Goal: Information Seeking & Learning: Learn about a topic

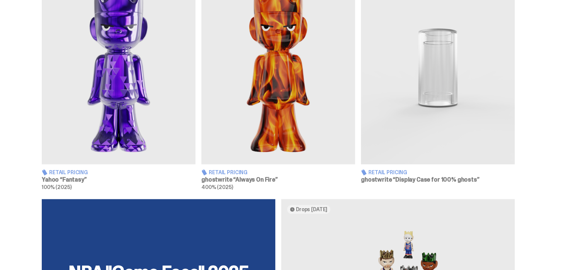
scroll to position [480, 0]
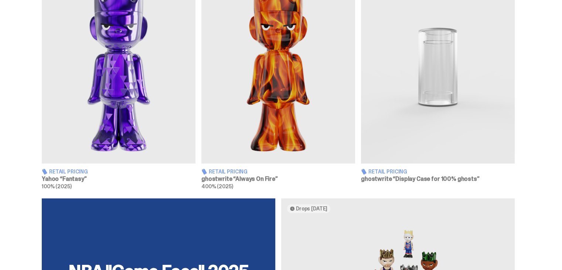
click at [115, 77] on img at bounding box center [119, 67] width 154 height 192
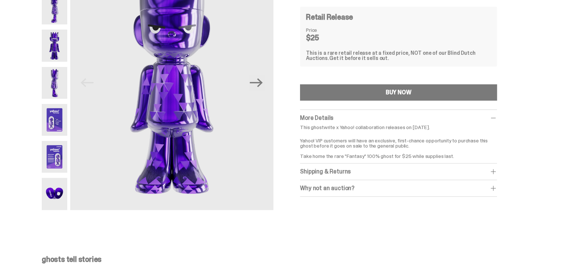
scroll to position [37, 0]
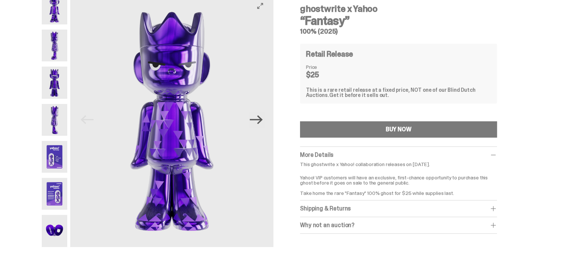
click at [262, 122] on icon "Next" at bounding box center [256, 119] width 13 height 9
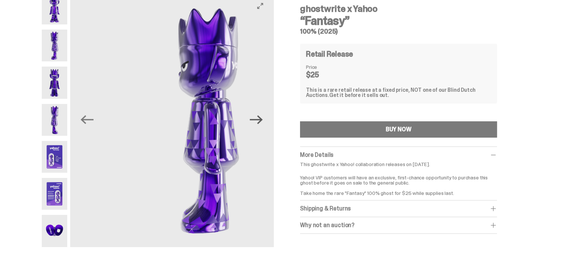
click at [262, 122] on icon "Next" at bounding box center [256, 119] width 13 height 9
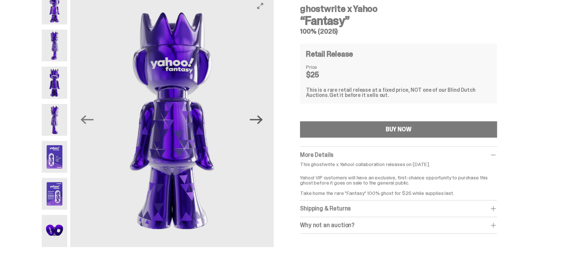
click at [262, 122] on icon "Next" at bounding box center [256, 119] width 13 height 9
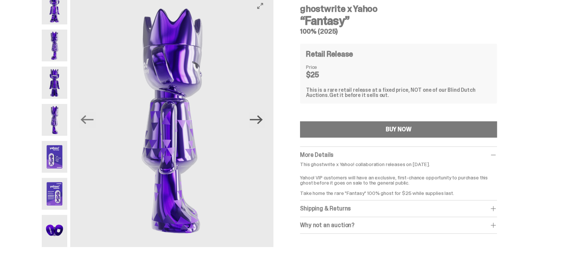
click at [262, 122] on icon "Next" at bounding box center [256, 119] width 13 height 9
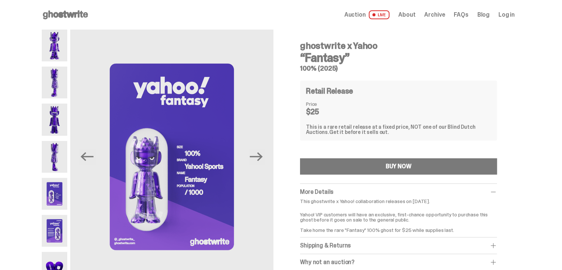
click at [415, 15] on span "About" at bounding box center [406, 15] width 17 height 6
